Goal: Use online tool/utility: Utilize a website feature to perform a specific function

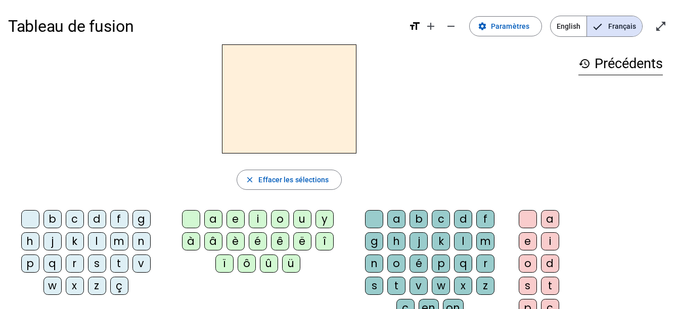
click at [254, 220] on div "i" at bounding box center [258, 219] width 18 height 18
click at [461, 235] on div "l" at bounding box center [463, 241] width 18 height 18
click at [116, 243] on div "m" at bounding box center [119, 241] width 18 height 18
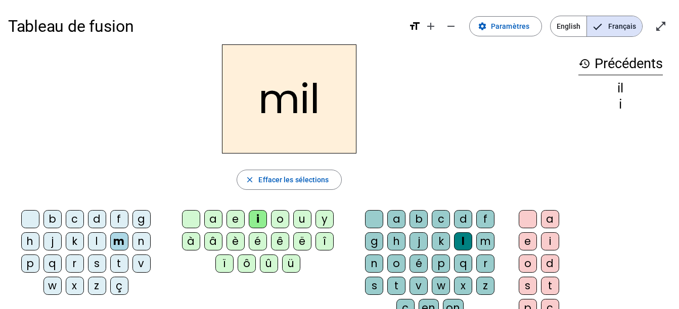
click at [207, 223] on div "a" at bounding box center [213, 219] width 18 height 18
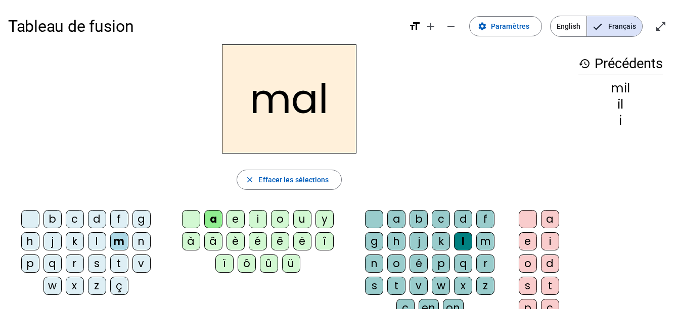
click at [358, 219] on div "a b c d f g h j k l m n o é p q r s t v w x z ç en on" at bounding box center [431, 265] width 151 height 111
click at [370, 219] on div at bounding box center [374, 219] width 18 height 18
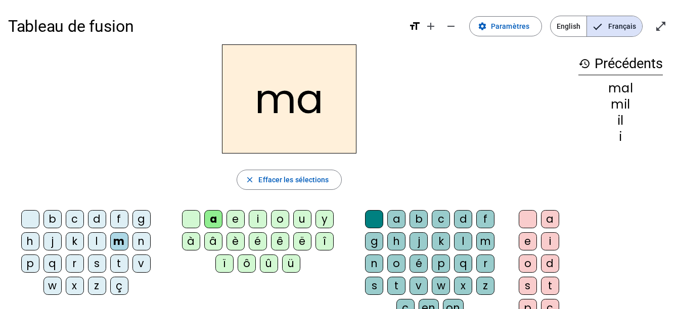
click at [99, 239] on div "l" at bounding box center [97, 241] width 18 height 18
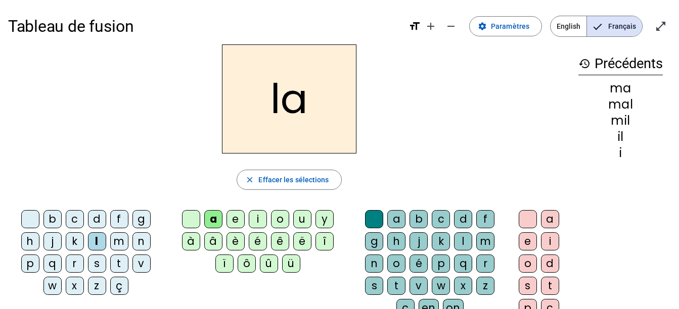
click at [294, 223] on div "u" at bounding box center [302, 219] width 18 height 18
click at [92, 219] on div "d" at bounding box center [97, 219] width 18 height 18
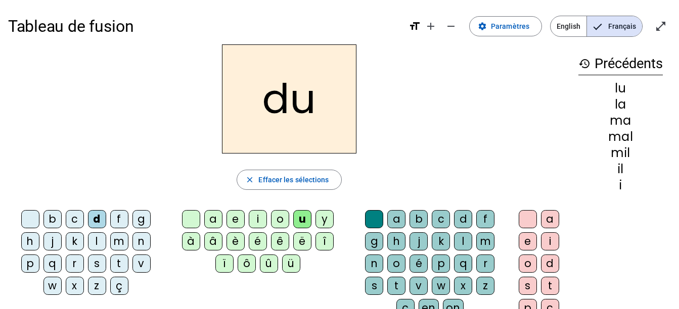
click at [116, 263] on div "t" at bounding box center [119, 264] width 18 height 18
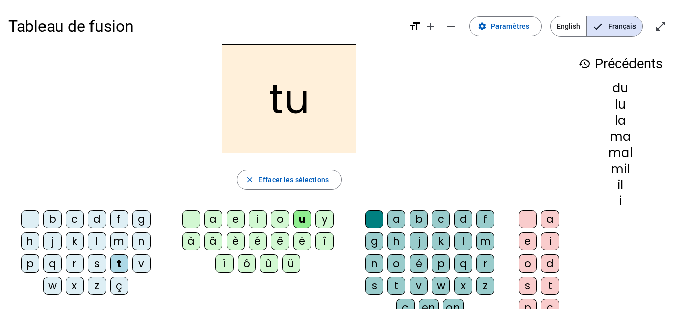
click at [236, 224] on div "e" at bounding box center [235, 219] width 18 height 18
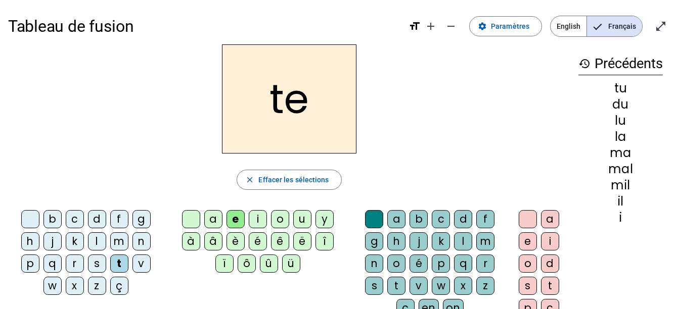
click at [91, 223] on div "d" at bounding box center [97, 219] width 18 height 18
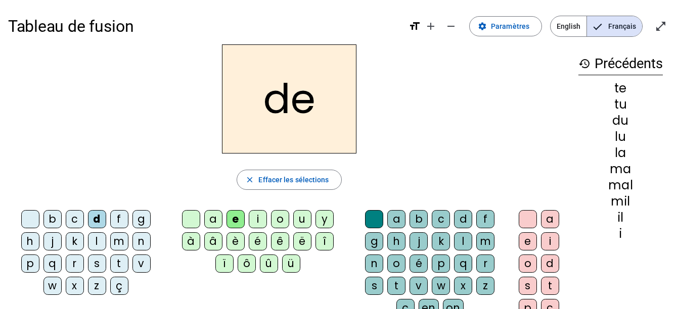
click at [59, 246] on div "j" at bounding box center [52, 241] width 18 height 18
